Goal: Information Seeking & Learning: Understand process/instructions

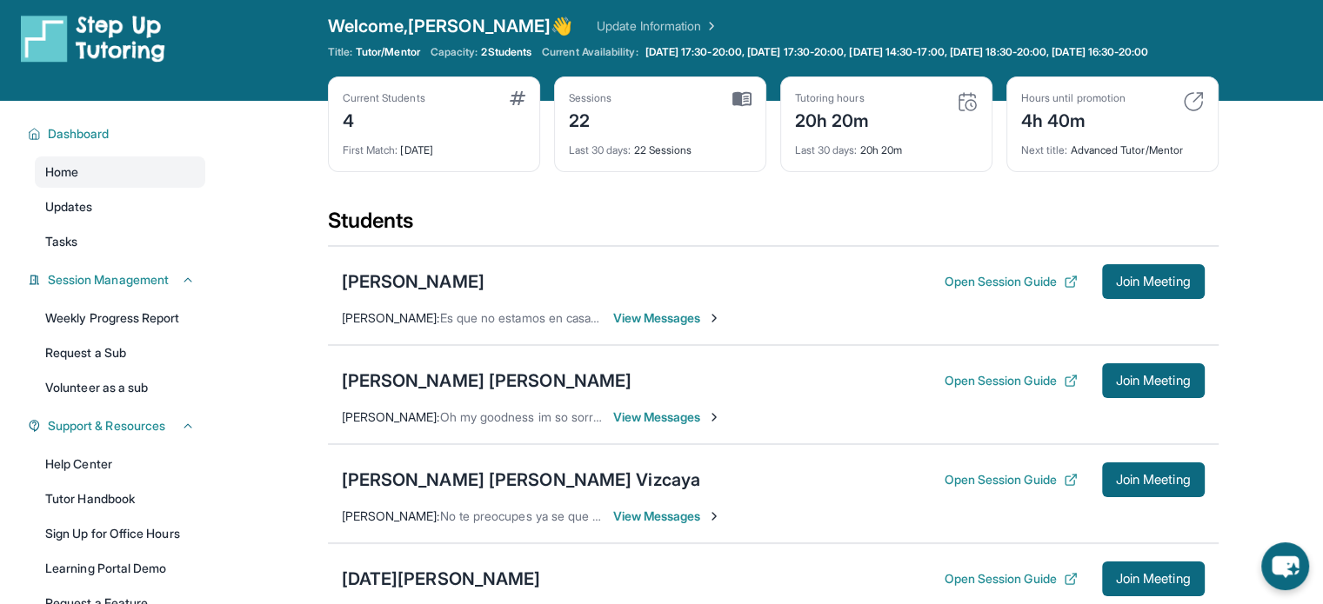
scroll to position [30, 0]
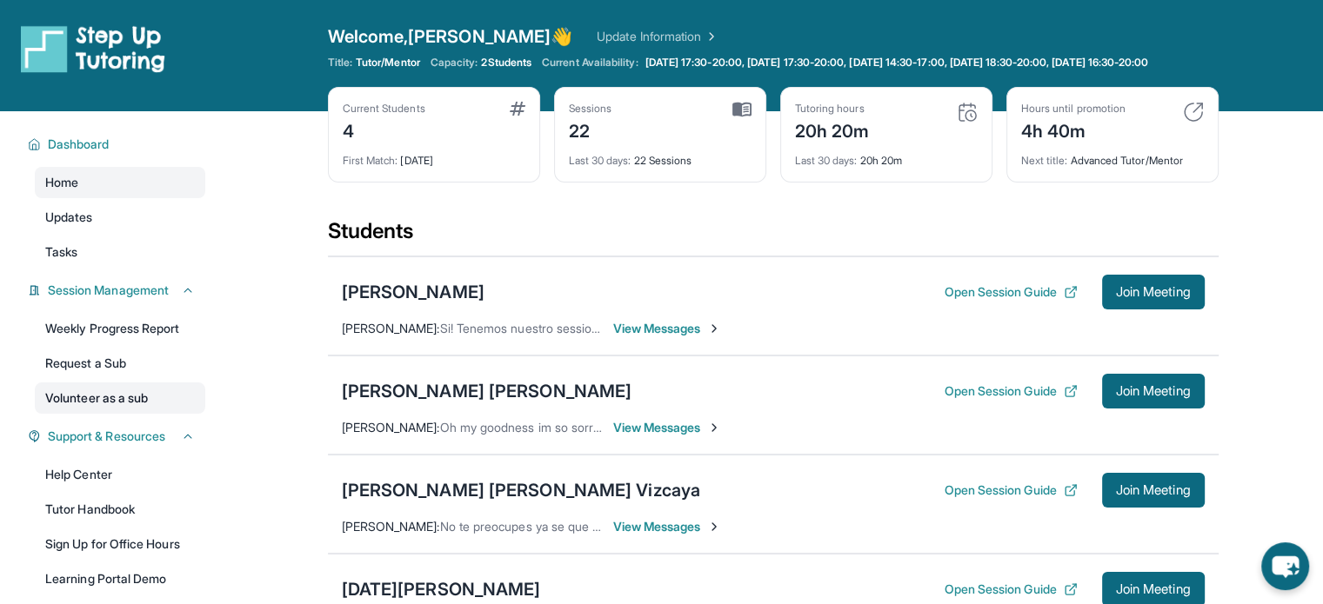
click at [106, 410] on link "Volunteer as a sub" at bounding box center [120, 398] width 170 height 31
